Goal: Transaction & Acquisition: Purchase product/service

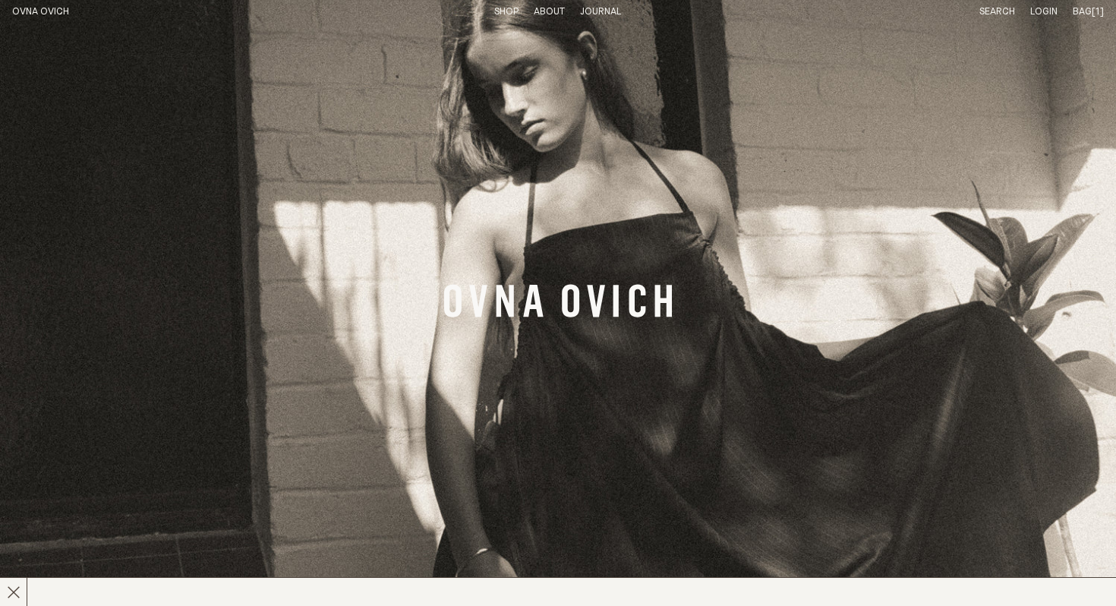
click at [48, 14] on link "OVNA OVICH" at bounding box center [40, 12] width 57 height 10
click at [502, 7] on link "Shop" at bounding box center [506, 12] width 24 height 10
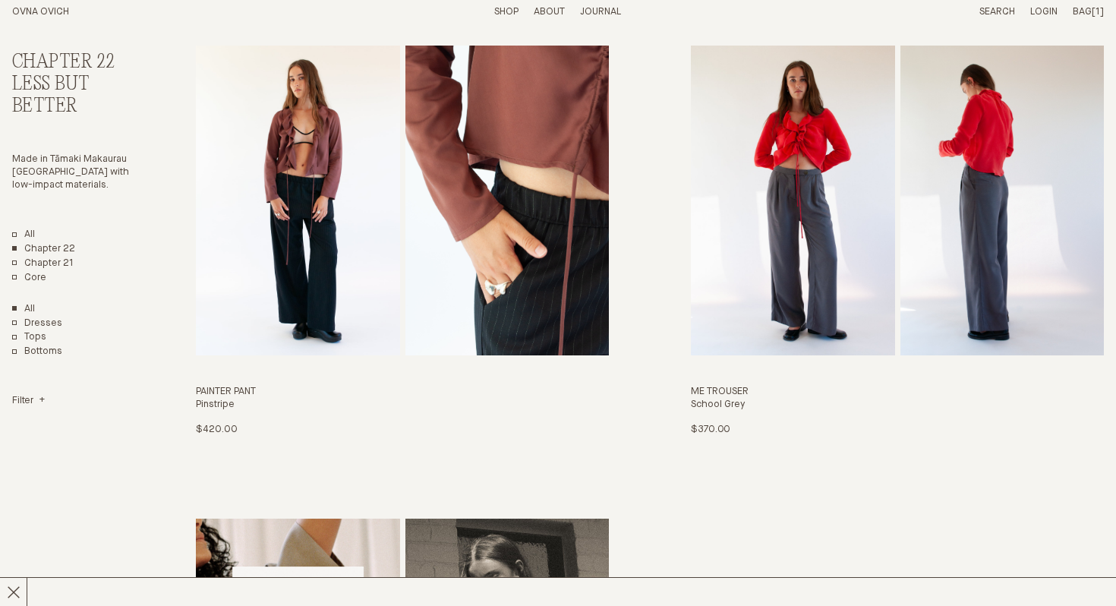
scroll to position [2831, 0]
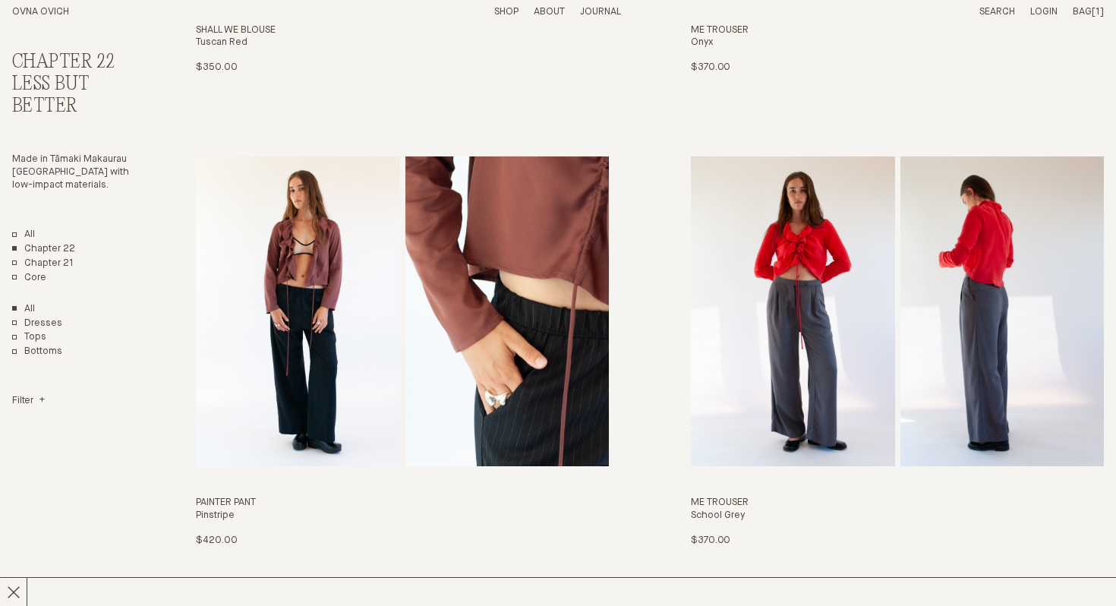
click at [508, 8] on link "Shop" at bounding box center [506, 12] width 24 height 10
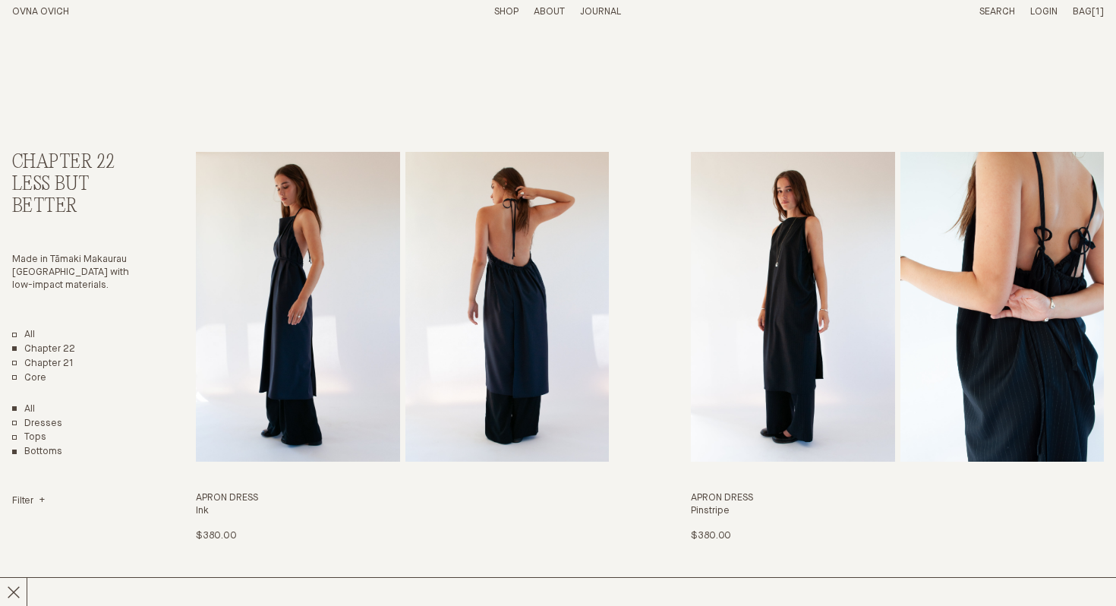
click at [29, 452] on link "Bottoms" at bounding box center [37, 452] width 50 height 13
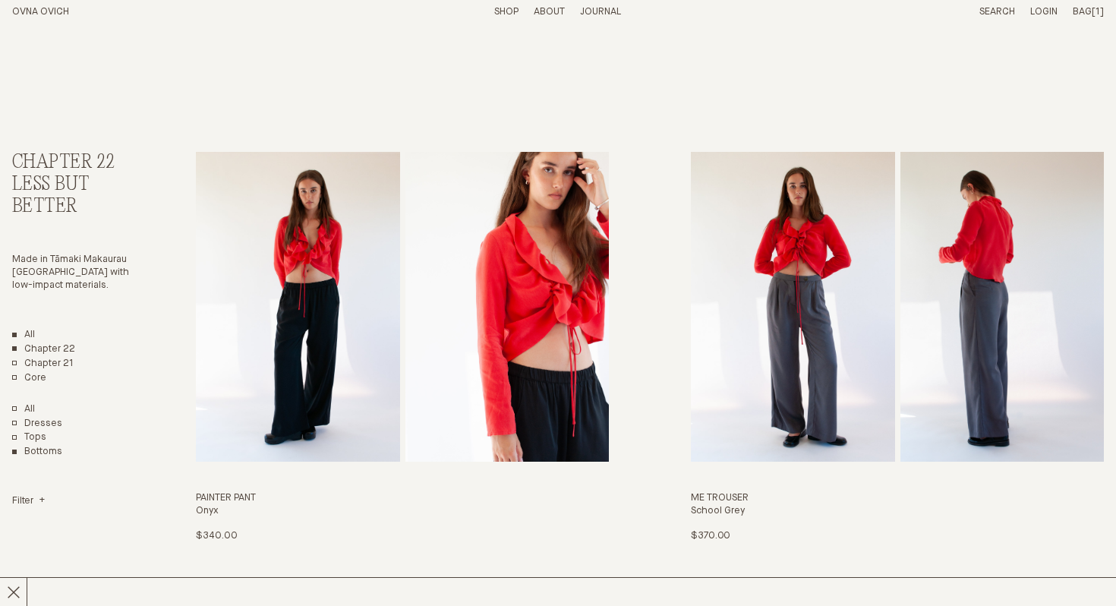
click at [15, 333] on link "All" at bounding box center [23, 335] width 23 height 13
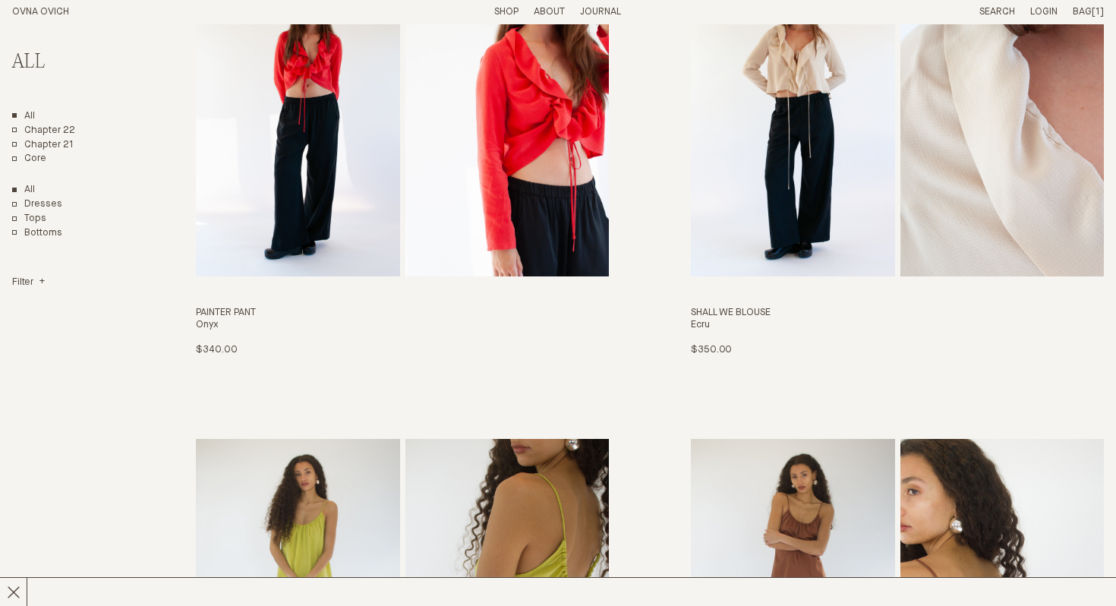
scroll to position [2552, 0]
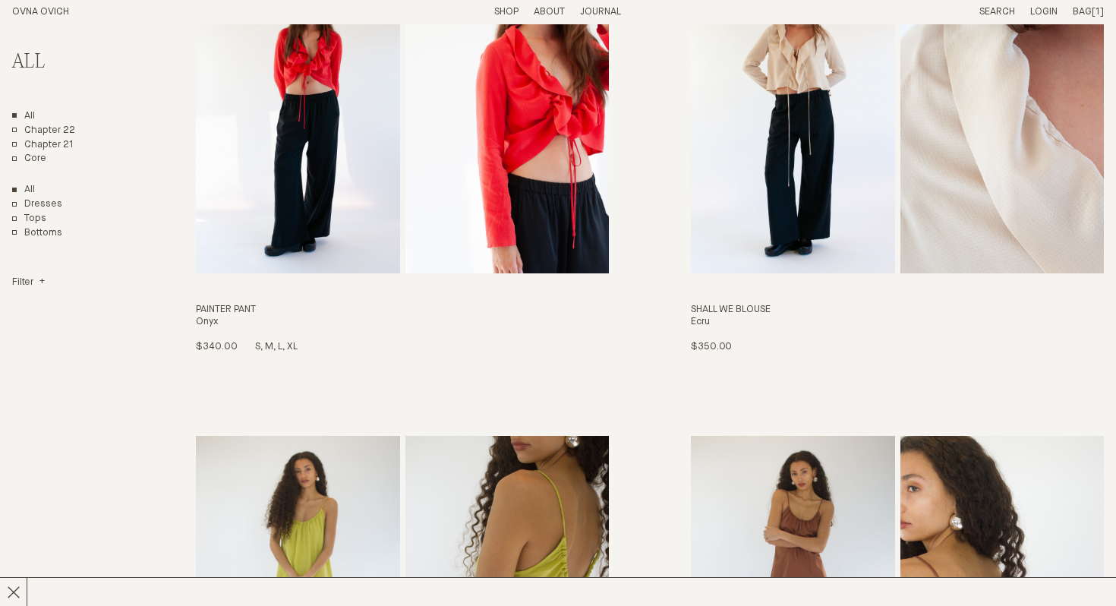
click at [315, 198] on img "Painter Pant" at bounding box center [297, 119] width 203 height 310
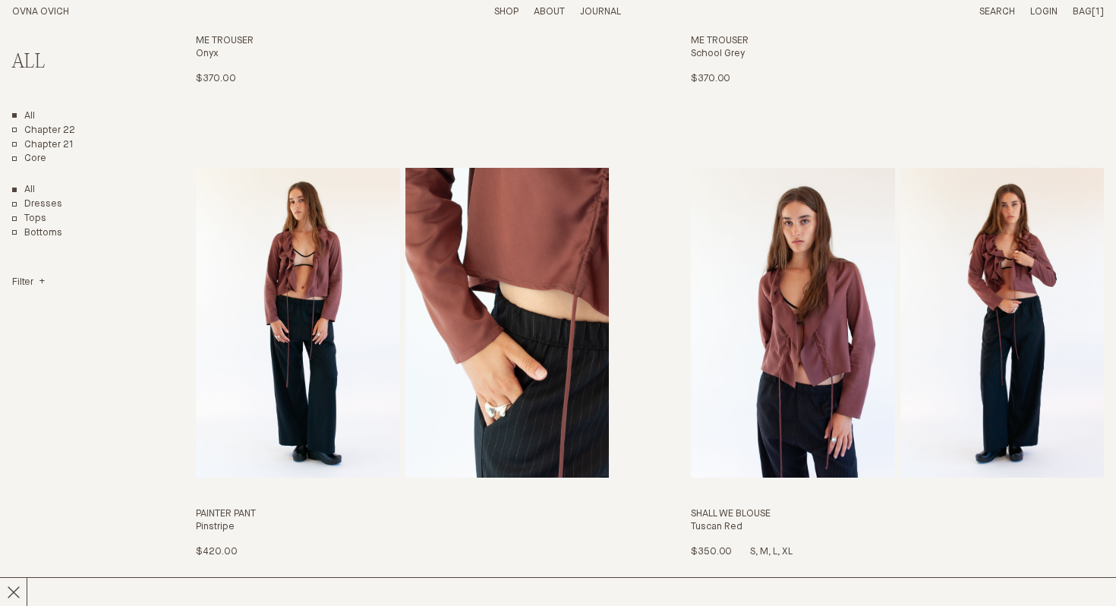
scroll to position [945, 0]
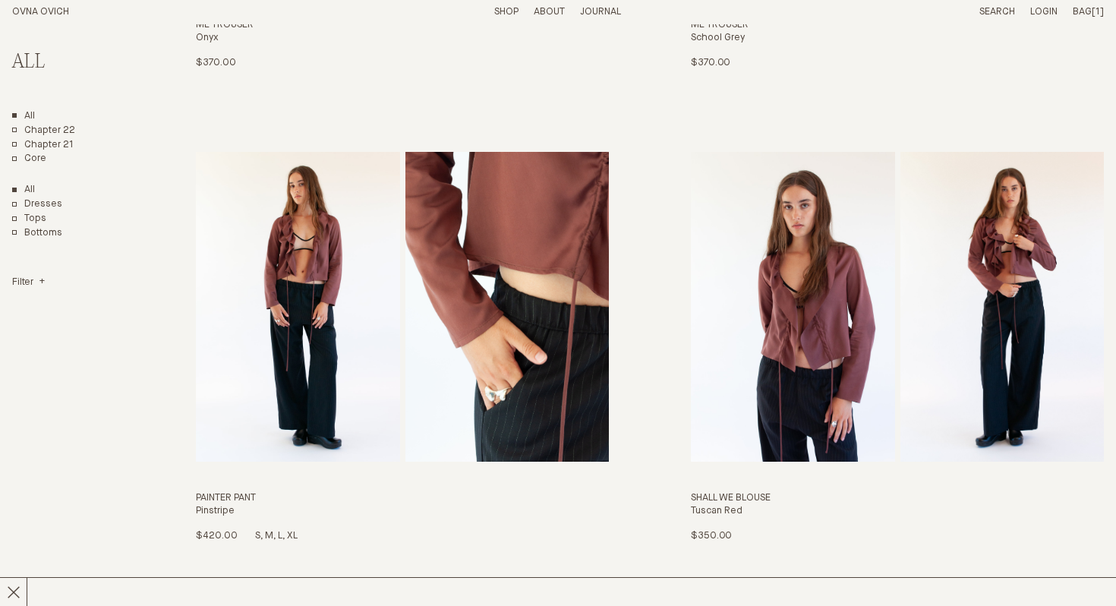
click at [406, 356] on img "Painter Pant" at bounding box center [506, 307] width 203 height 310
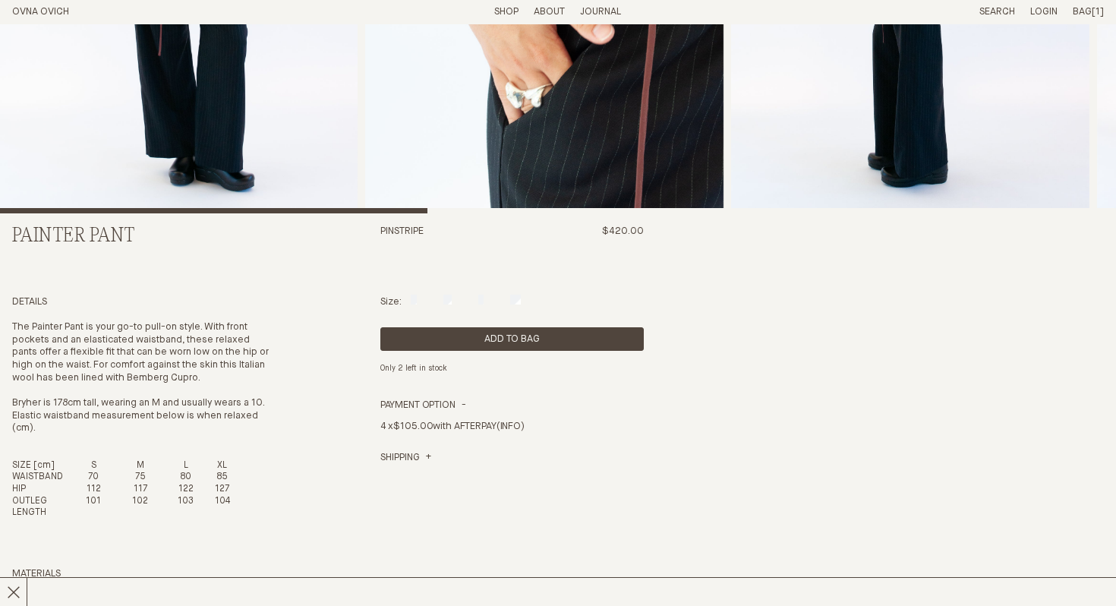
scroll to position [358, 0]
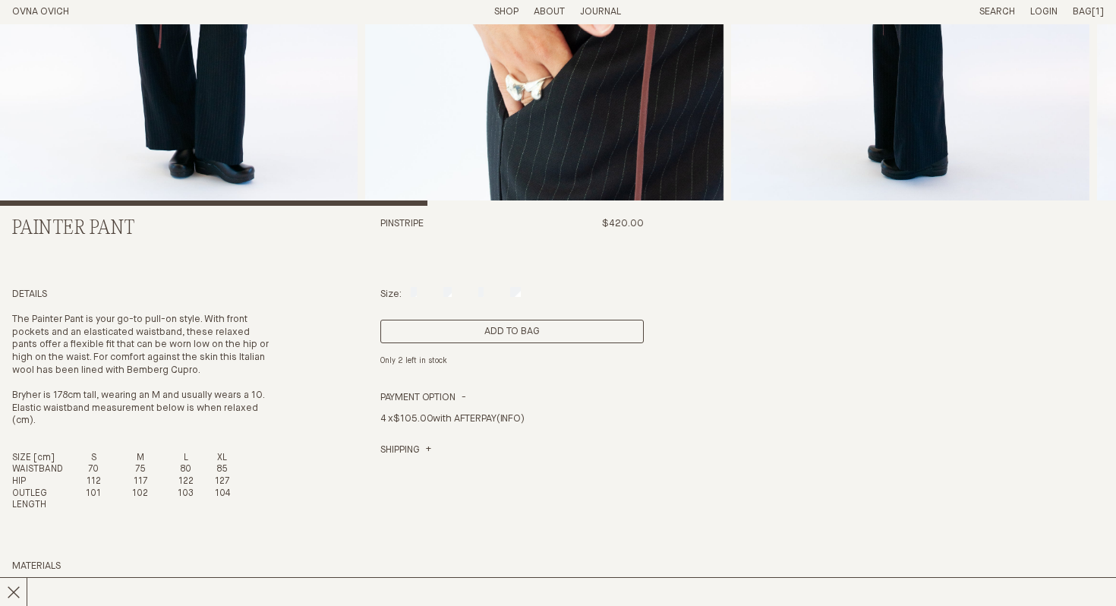
click at [519, 332] on button "Add to Bag" at bounding box center [512, 332] width 264 height 24
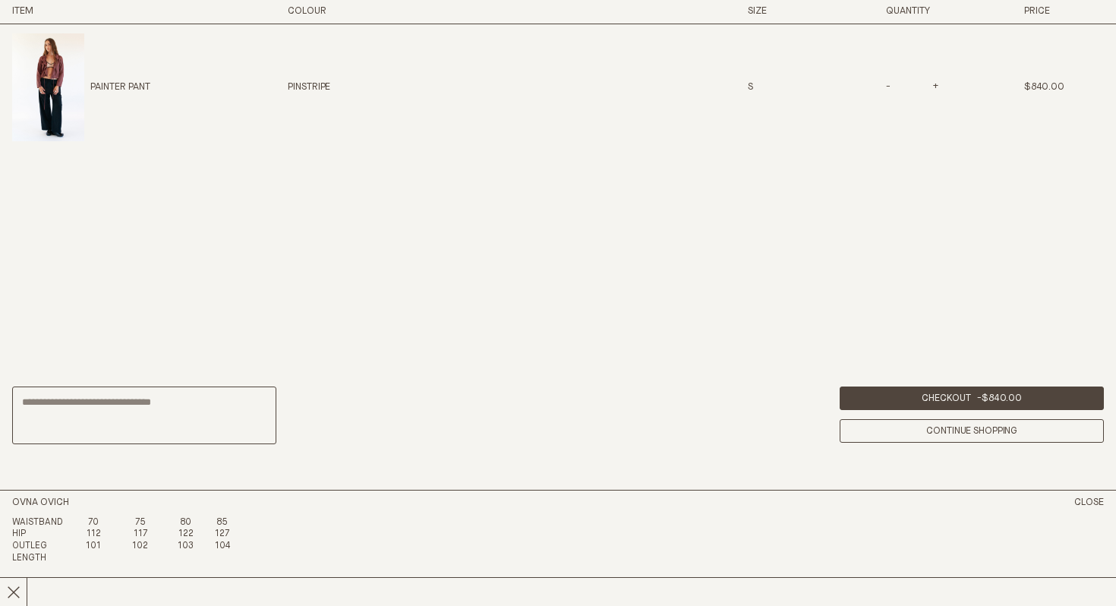
scroll to position [848, 0]
